Goal: Task Accomplishment & Management: Manage account settings

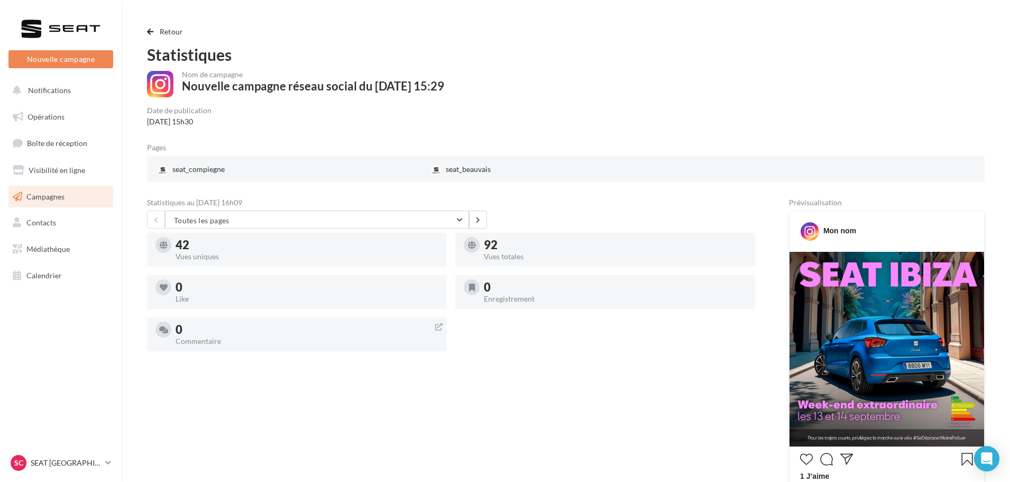
click at [54, 201] on link "Campagnes" at bounding box center [60, 197] width 109 height 22
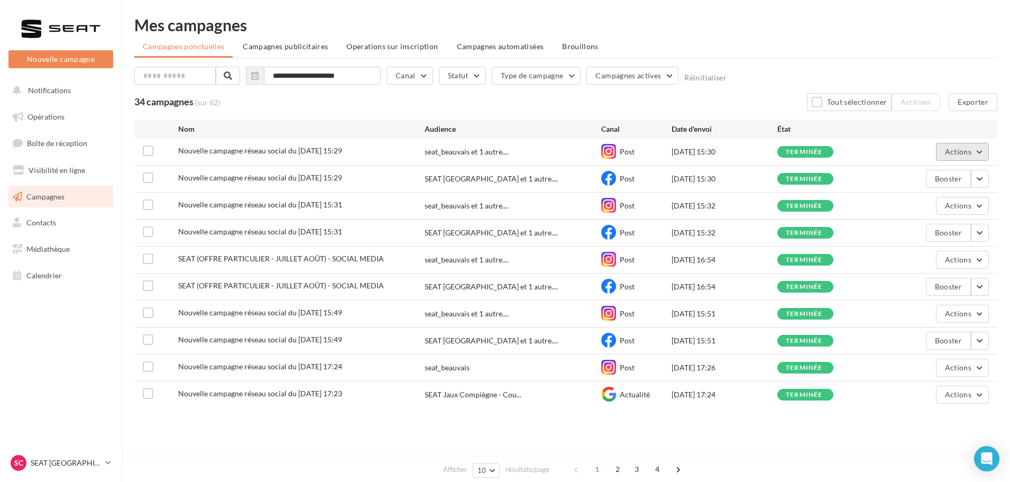
click at [960, 157] on button "Actions" at bounding box center [962, 152] width 53 height 18
click at [914, 212] on button "Renommer" at bounding box center [936, 203] width 106 height 27
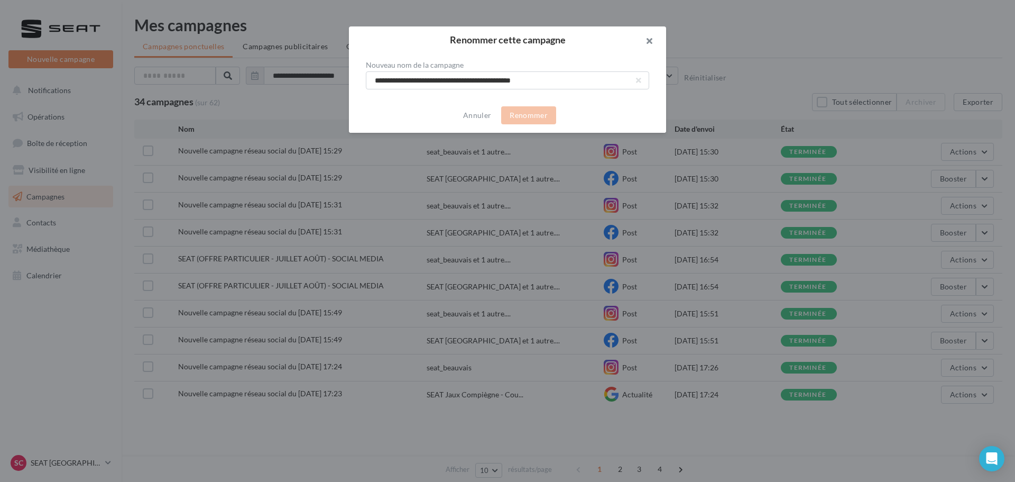
click at [638, 44] on button "button" at bounding box center [645, 42] width 42 height 32
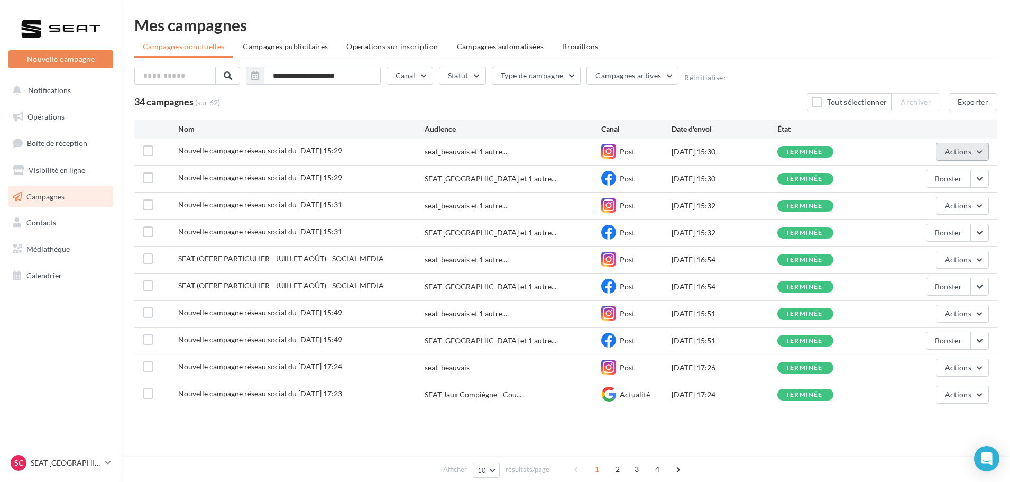
click at [971, 145] on button "Actions" at bounding box center [962, 152] width 53 height 18
click at [917, 171] on button "Voir les résultats" at bounding box center [936, 176] width 106 height 27
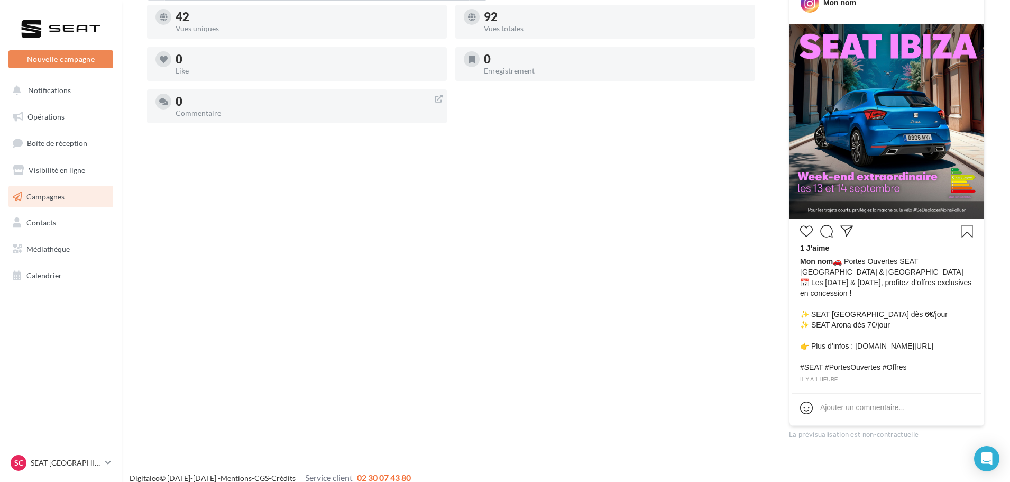
scroll to position [250, 0]
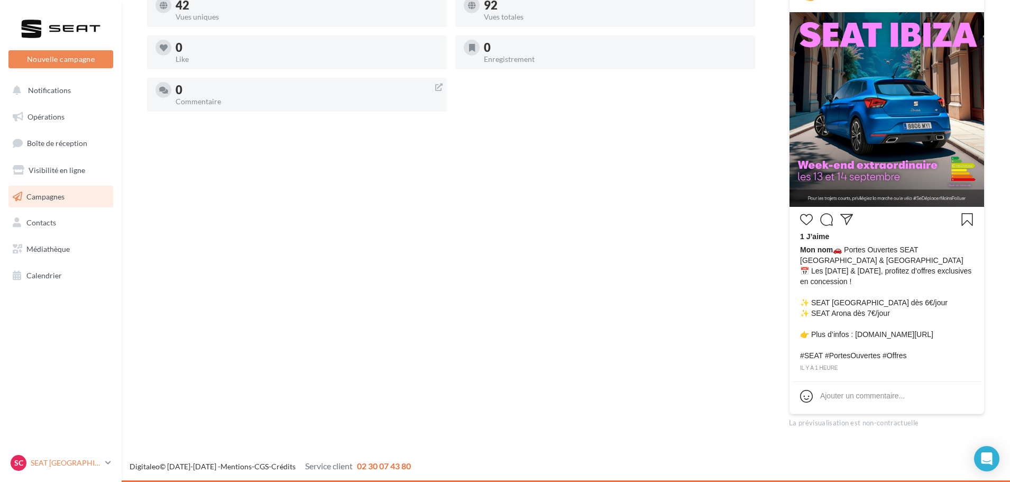
click at [93, 470] on div "SC SEAT [GEOGRAPHIC_DATA] SEAT-TILLE" at bounding box center [56, 463] width 90 height 16
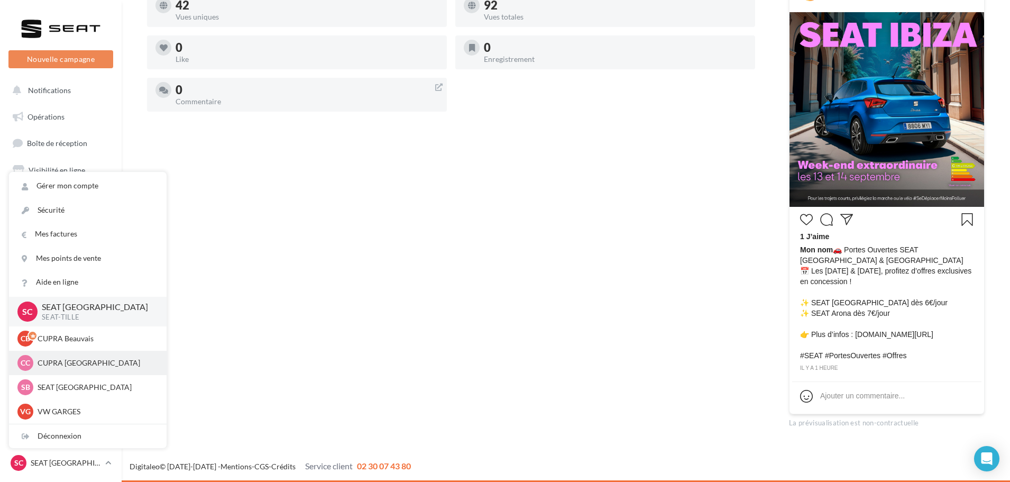
click at [79, 356] on div "CC CUPRA Compiègne cupra_compiegne" at bounding box center [87, 363] width 141 height 16
